Goal: Task Accomplishment & Management: Manage account settings

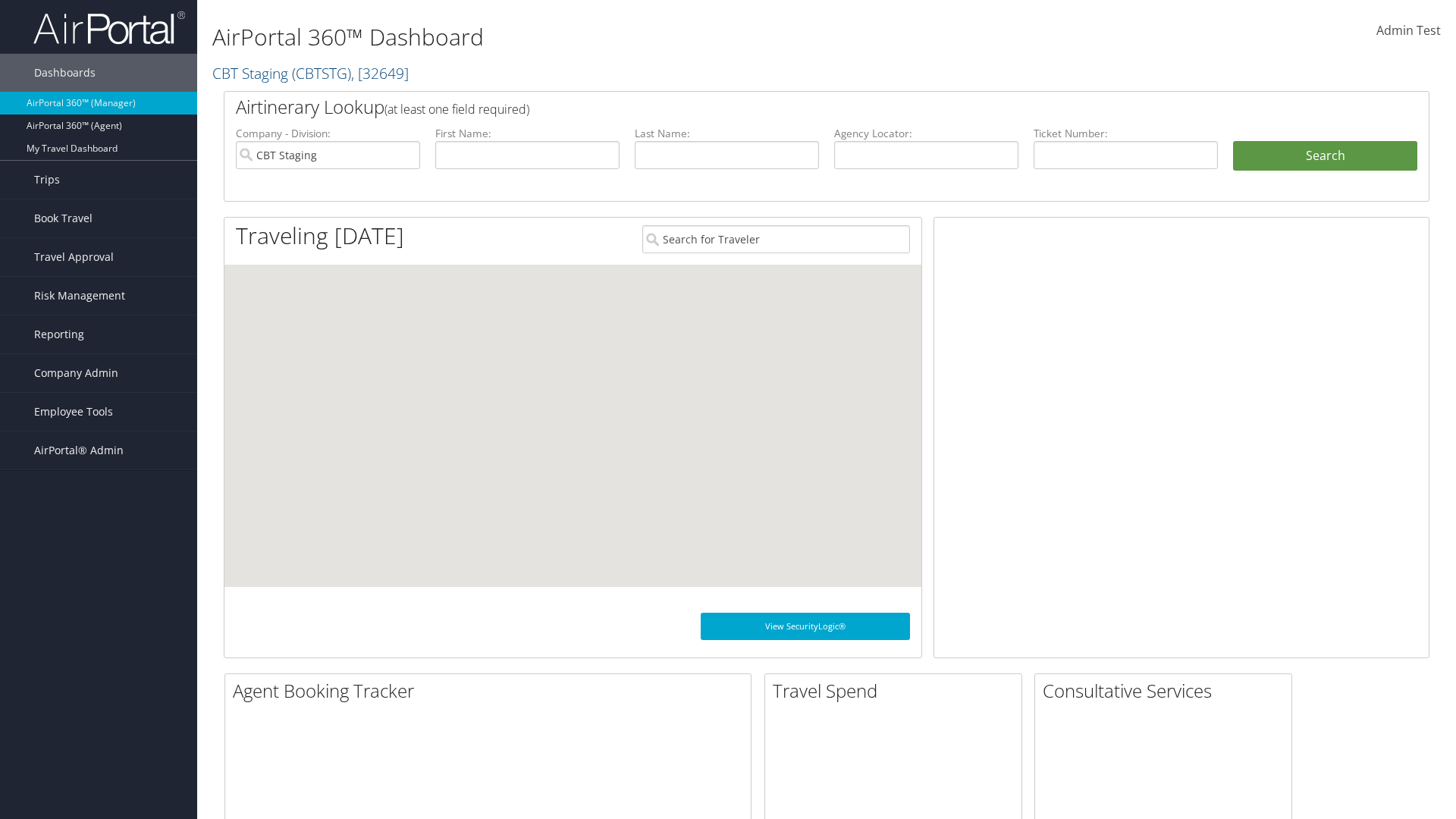
click at [98, 373] on span "Company Admin" at bounding box center [76, 372] width 84 height 38
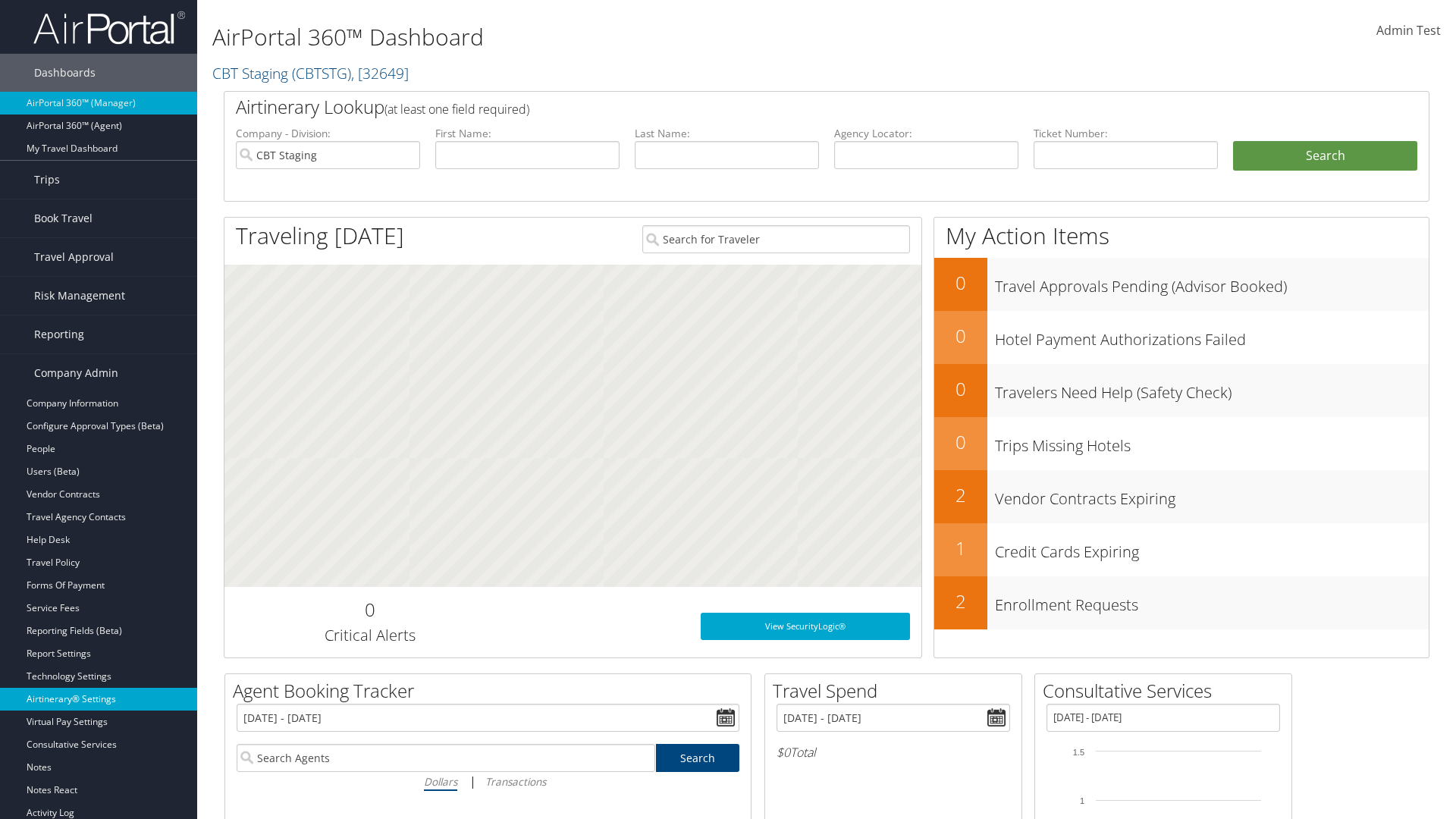
click at [98, 699] on link "Airtinerary® Settings" at bounding box center [98, 699] width 197 height 22
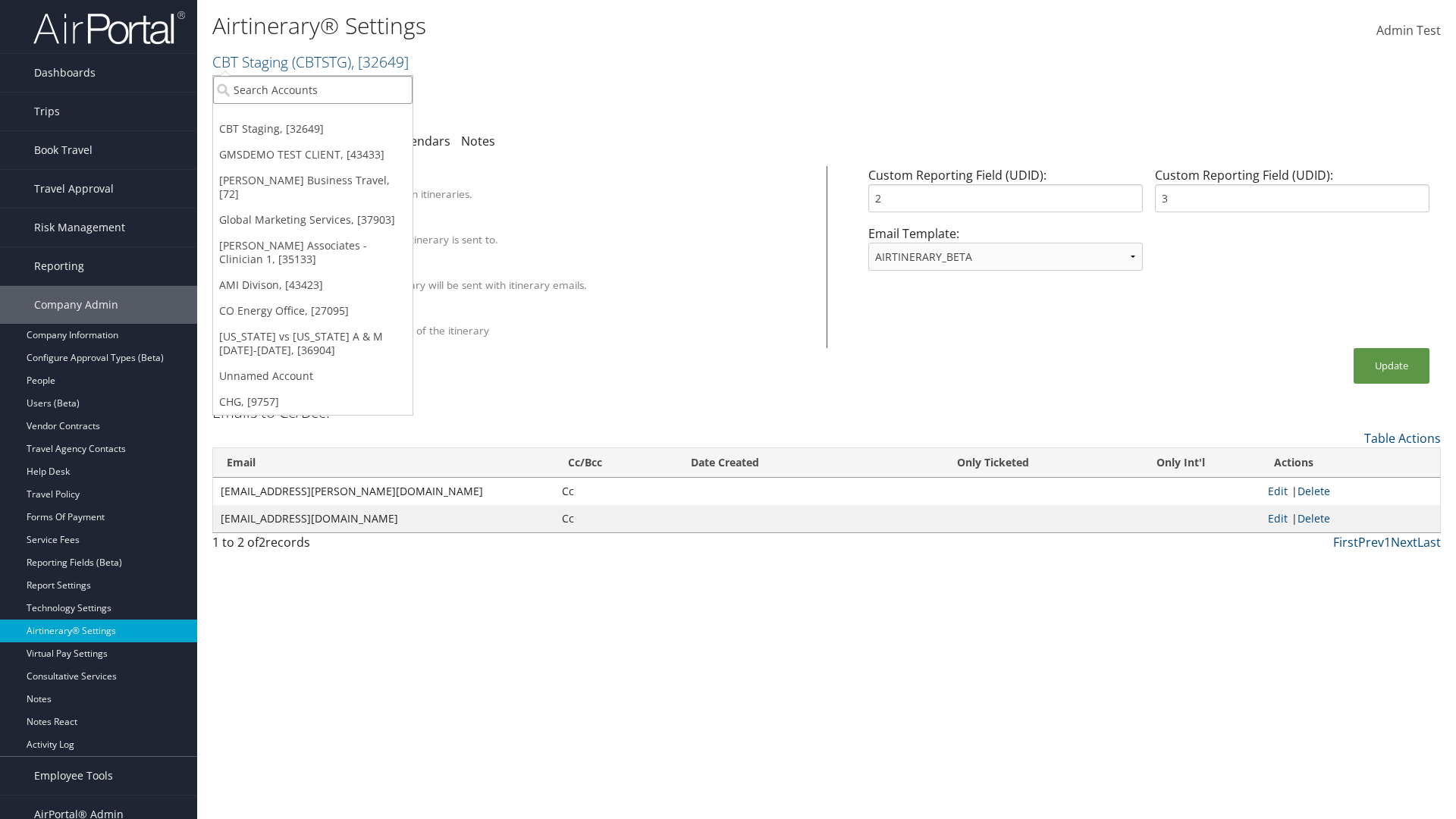
click at [312, 89] on input "search" at bounding box center [313, 89] width 200 height 28
type input "[PERSON_NAME] Business Travel"
click at [333, 117] on div "[PERSON_NAME] Business Travel (C10001), [72]" at bounding box center [334, 117] width 259 height 14
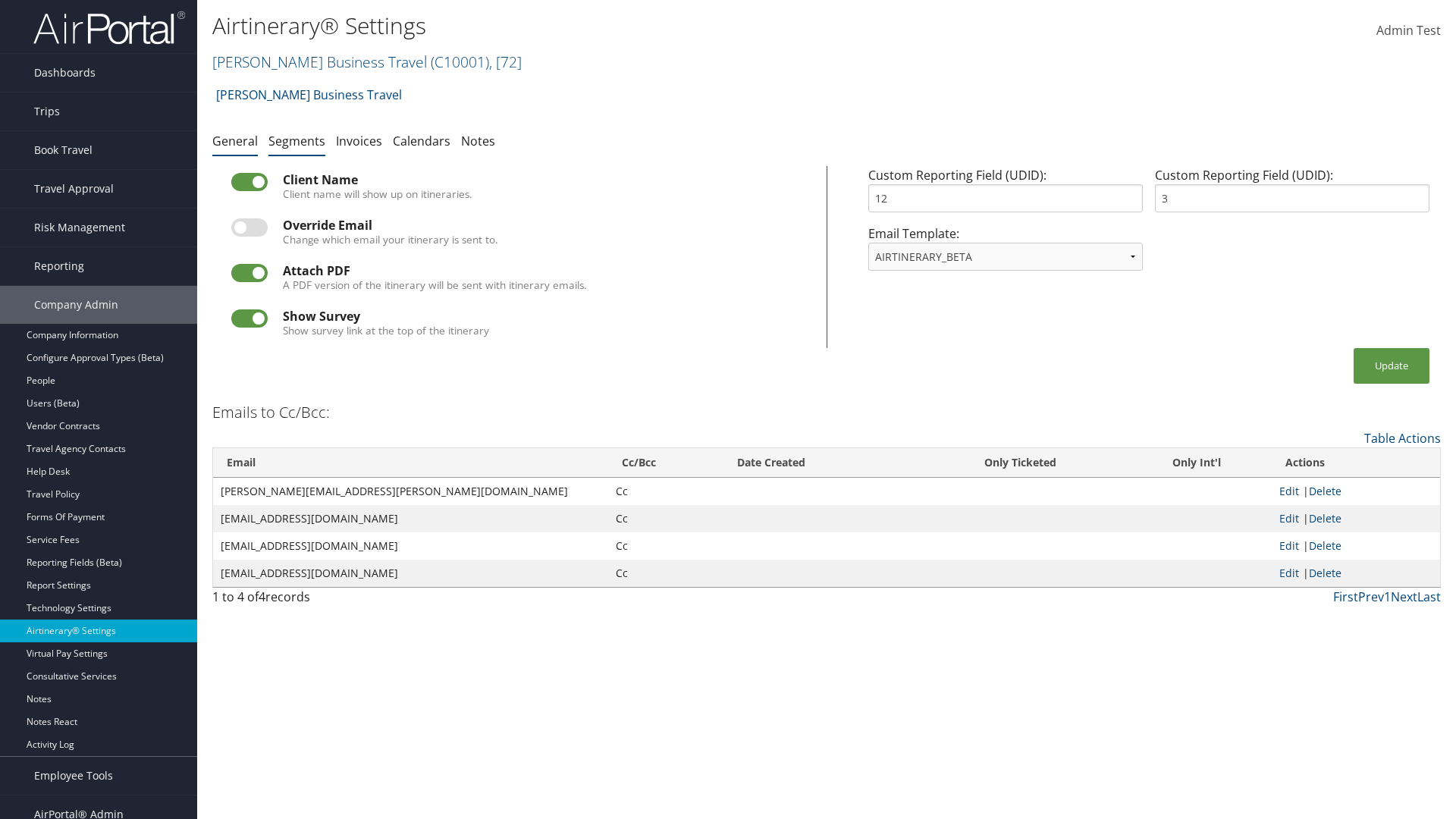
click at [296, 141] on link "Segments" at bounding box center [296, 141] width 57 height 17
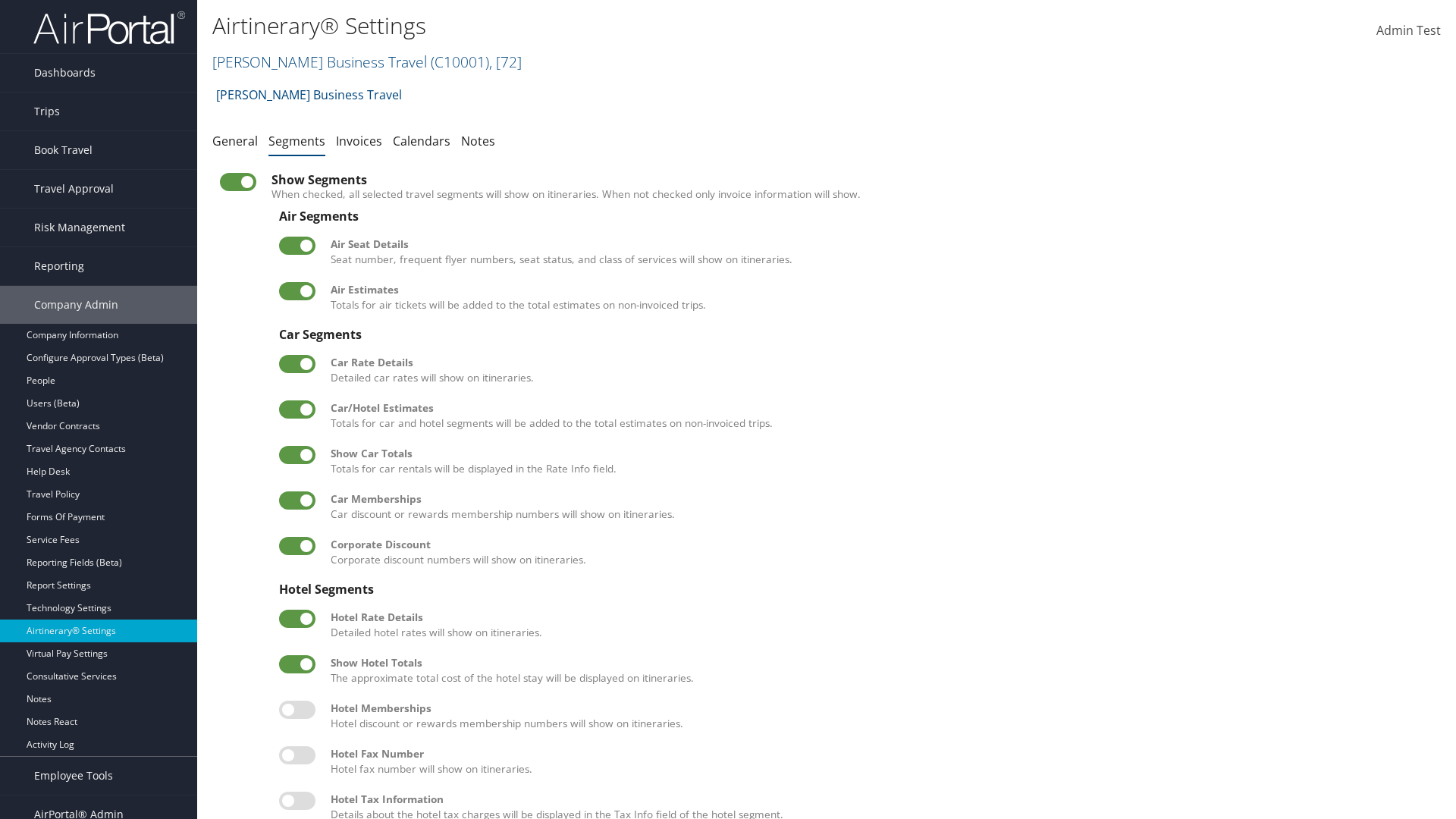
click at [297, 408] on label at bounding box center [297, 409] width 37 height 18
click at [296, 408] on input "checkbox" at bounding box center [292, 411] width 10 height 10
checkbox input "false"
